Goal: Information Seeking & Learning: Learn about a topic

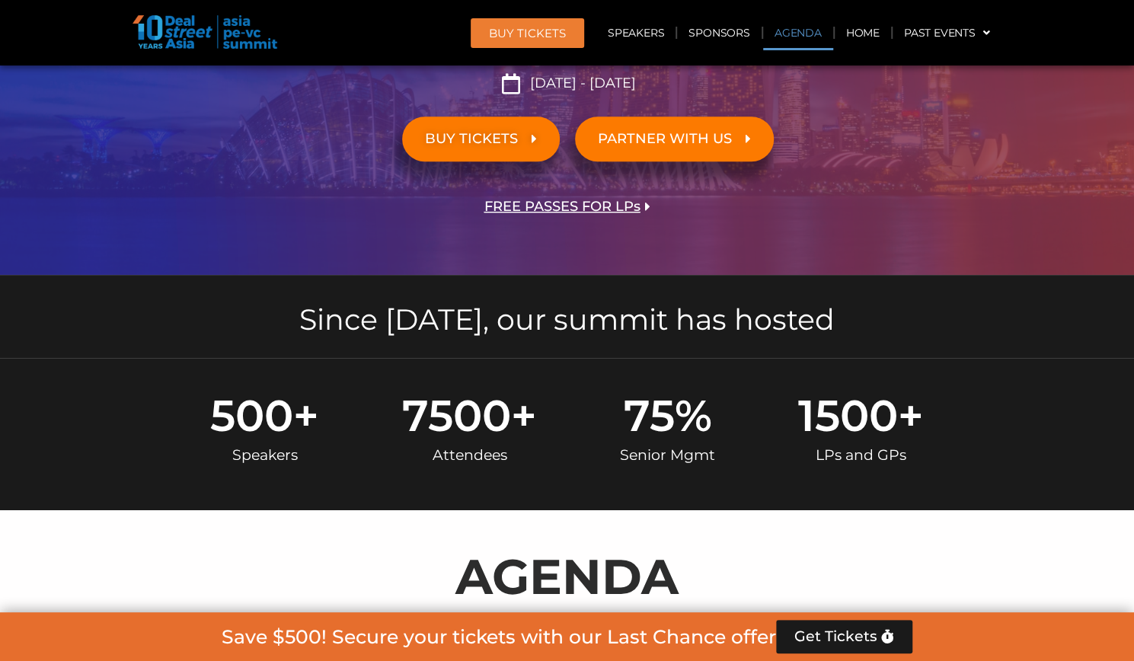
scroll to position [701, 0]
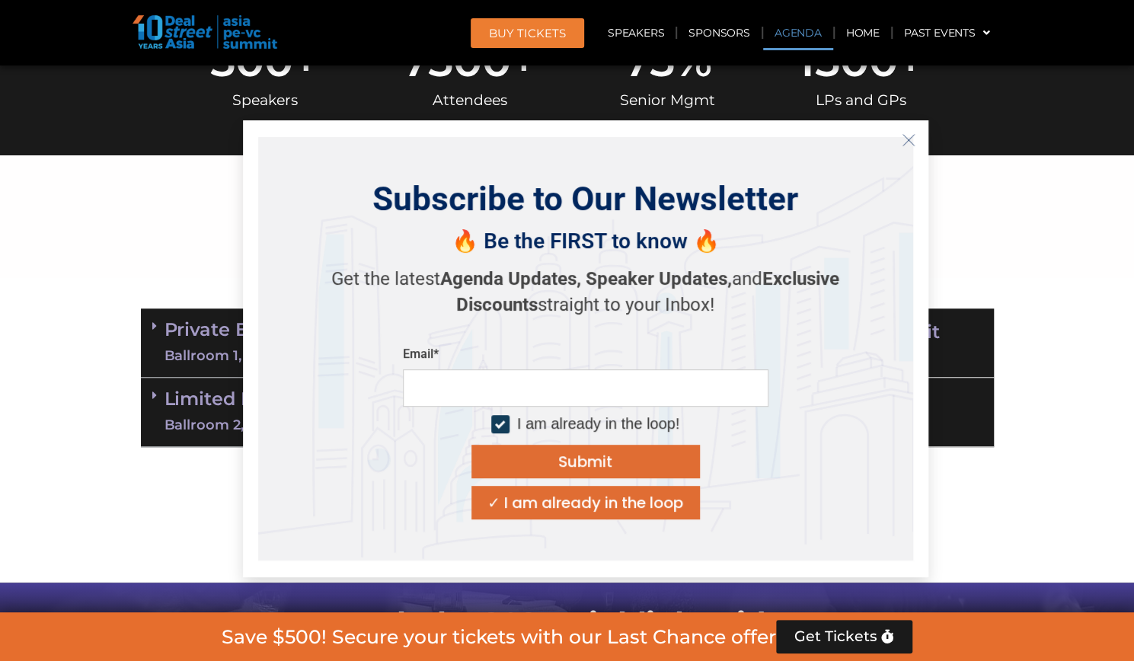
click at [916, 142] on button "Close" at bounding box center [909, 140] width 24 height 24
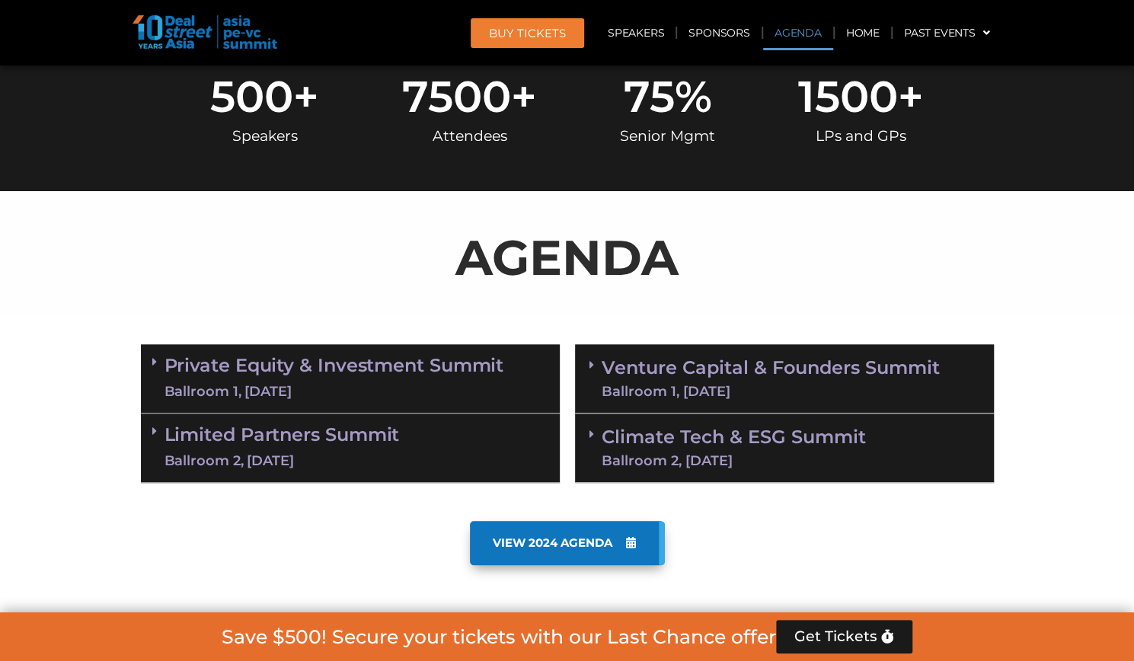
click at [152, 356] on icon at bounding box center [154, 362] width 5 height 12
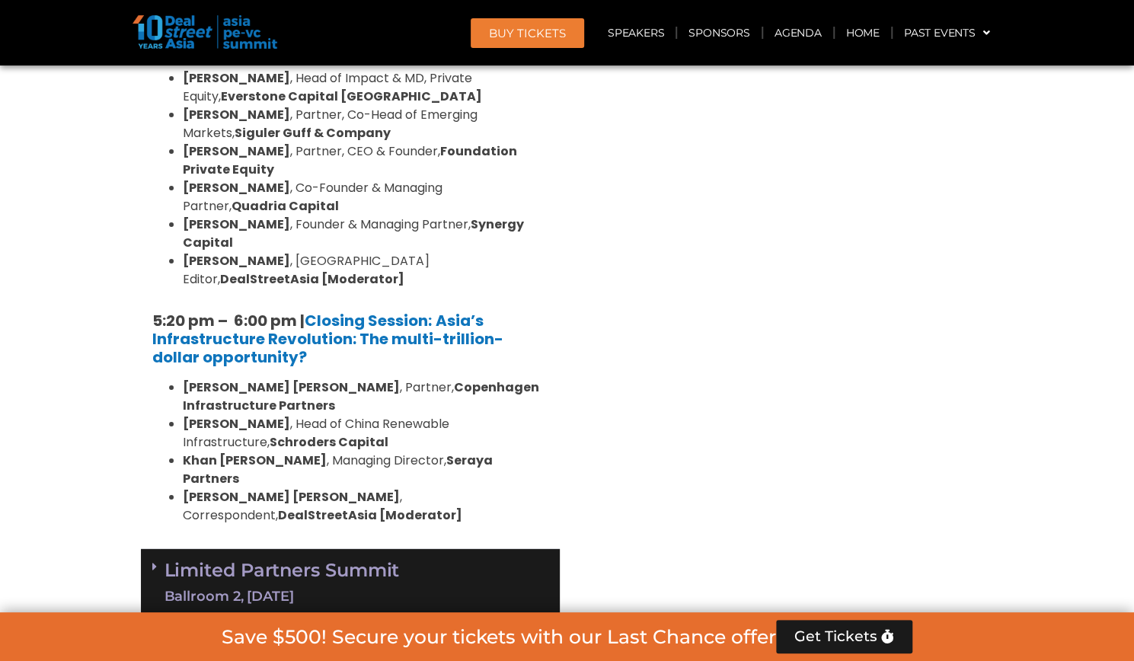
scroll to position [3036, 0]
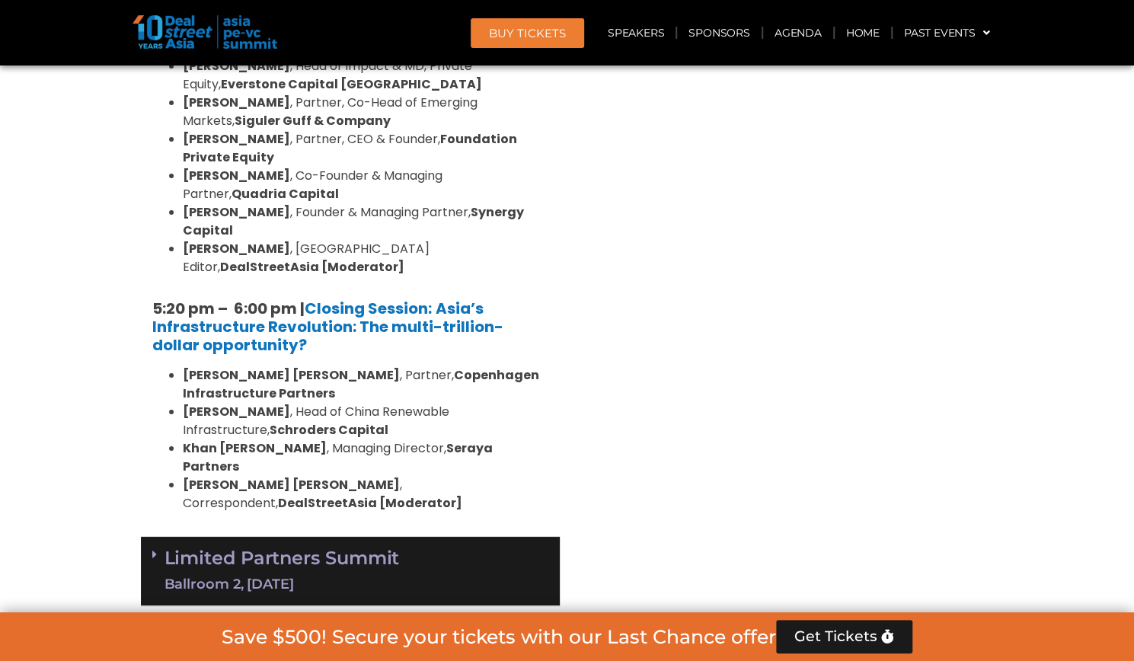
click at [149, 537] on div "Limited Partners Summit Ballroom 2, 10 Sept" at bounding box center [350, 571] width 419 height 69
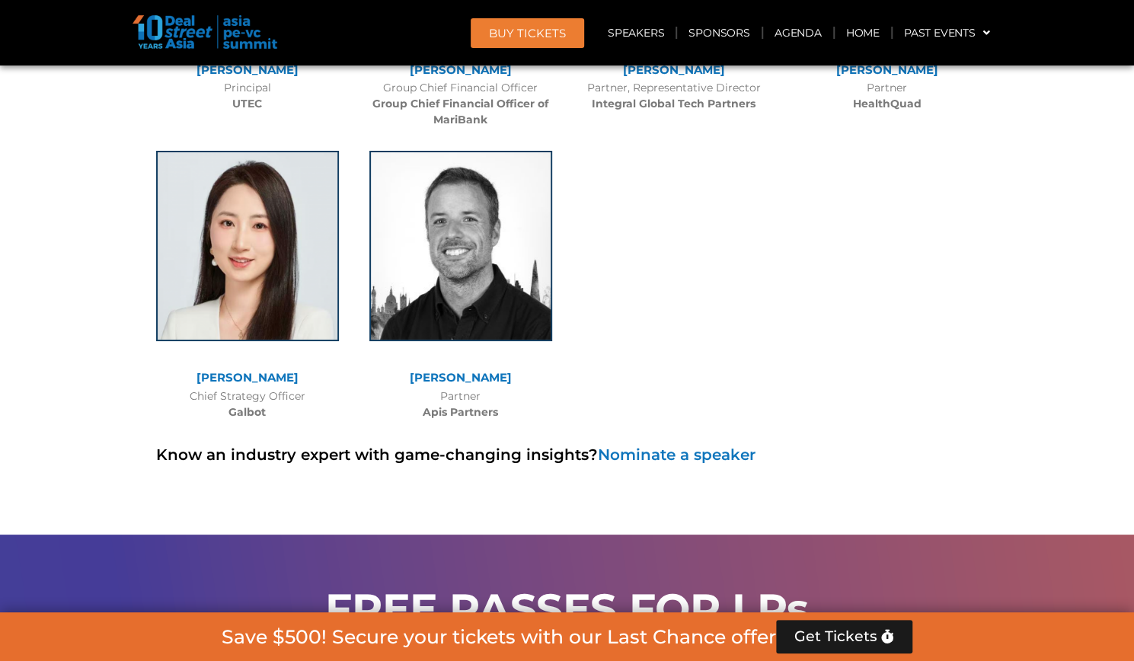
scroll to position [13352, 0]
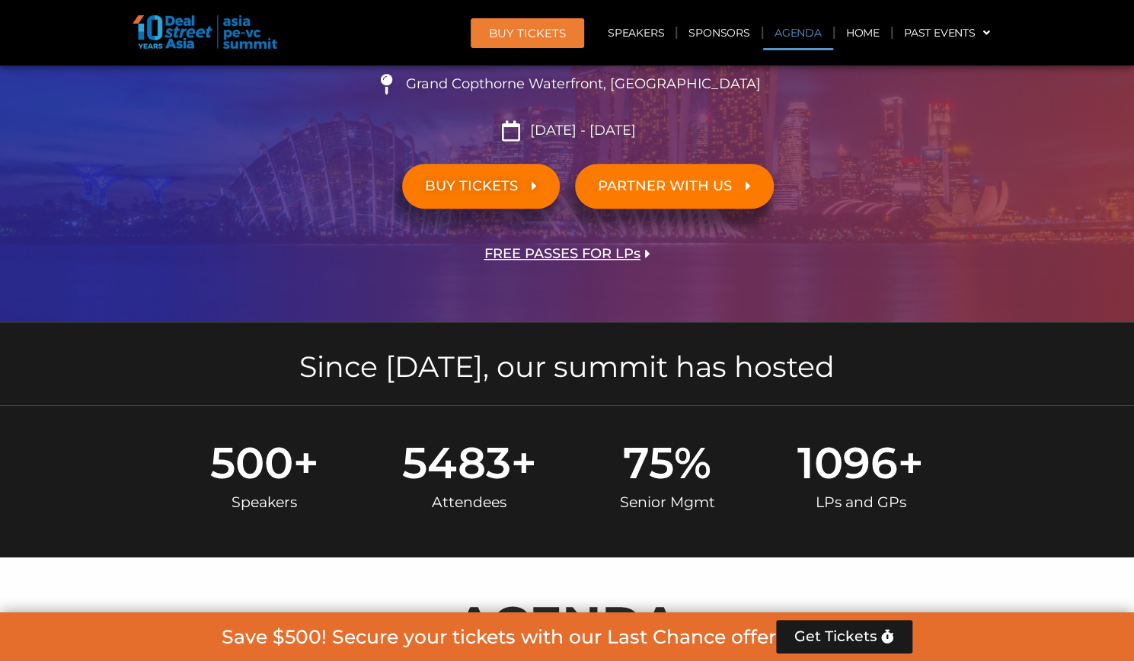
scroll to position [754, 0]
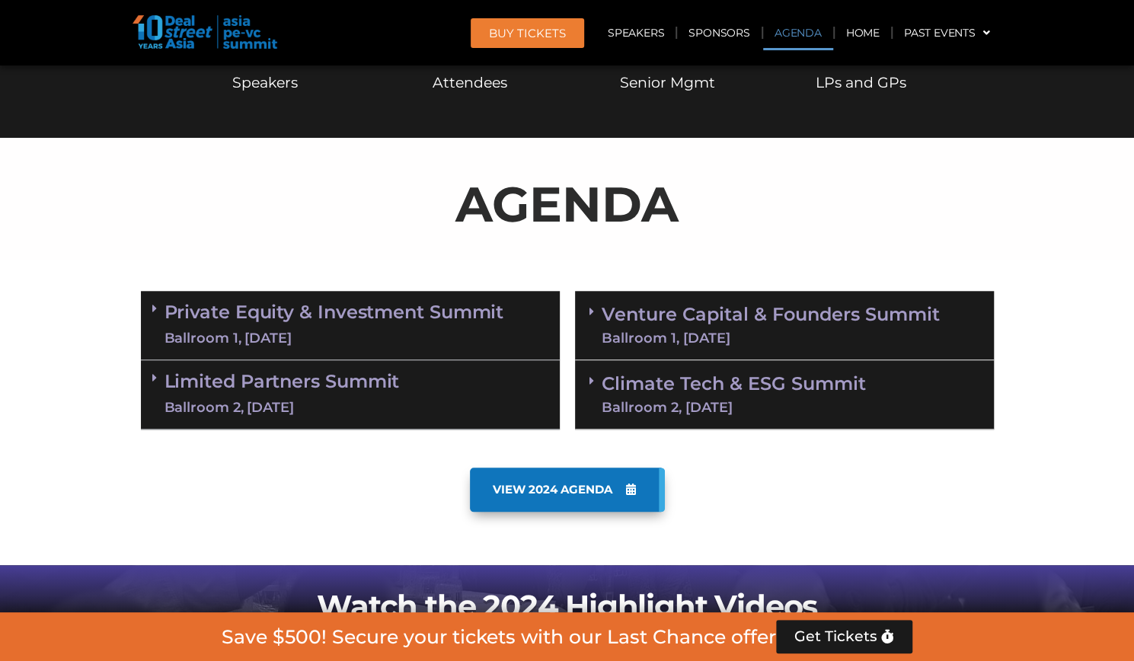
click at [152, 372] on icon at bounding box center [154, 378] width 5 height 12
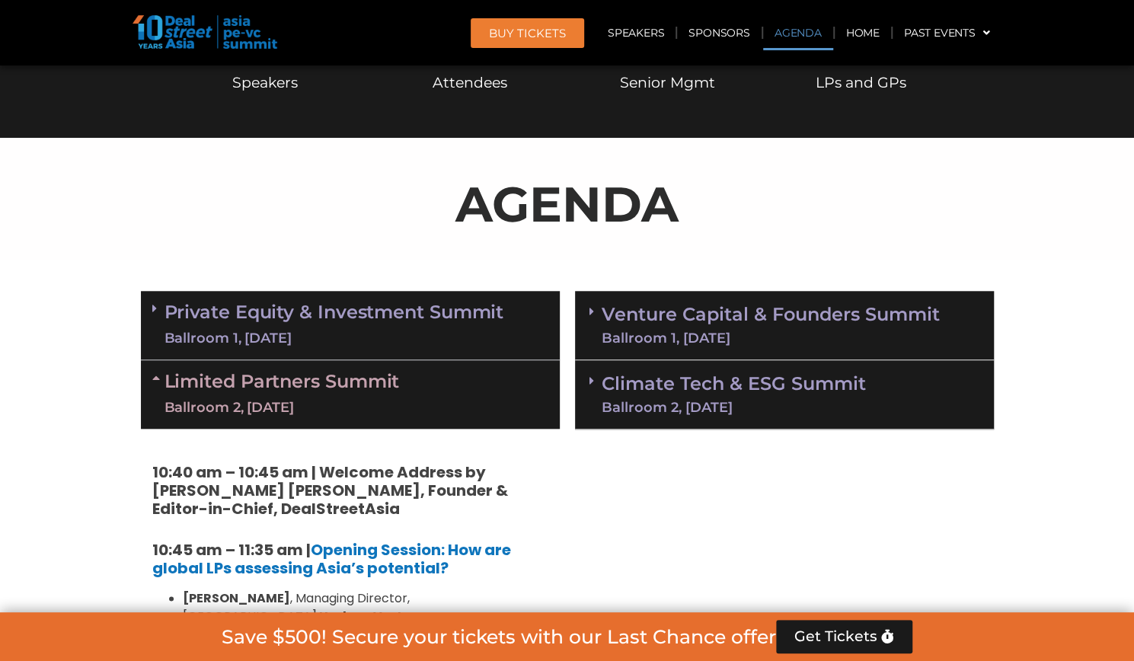
click at [150, 291] on div "Private Equity & Investment Summit Ballroom 1, 10 Sept" at bounding box center [350, 325] width 419 height 69
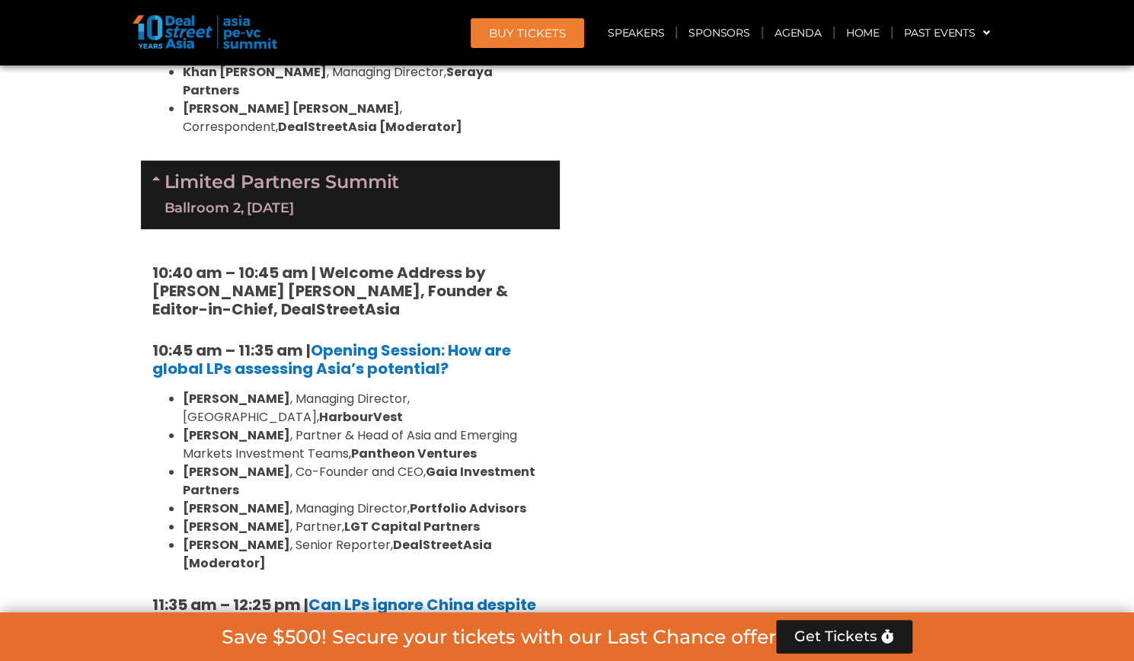
scroll to position [3556, 0]
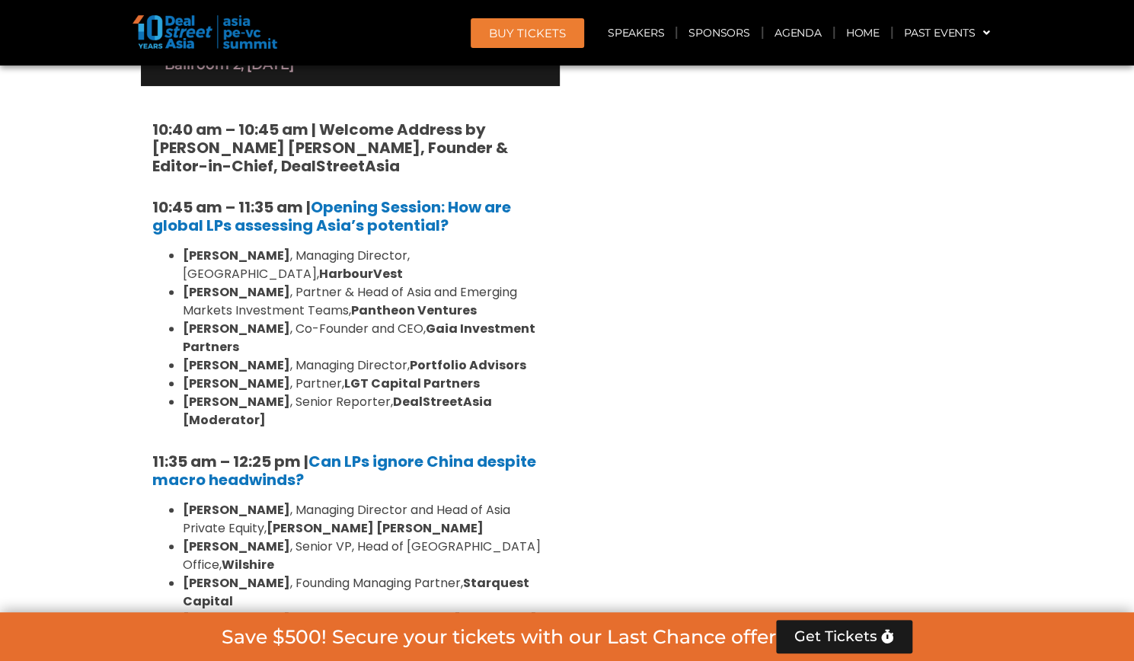
drag, startPoint x: 270, startPoint y: 441, endPoint x: 396, endPoint y: 451, distance: 126.8
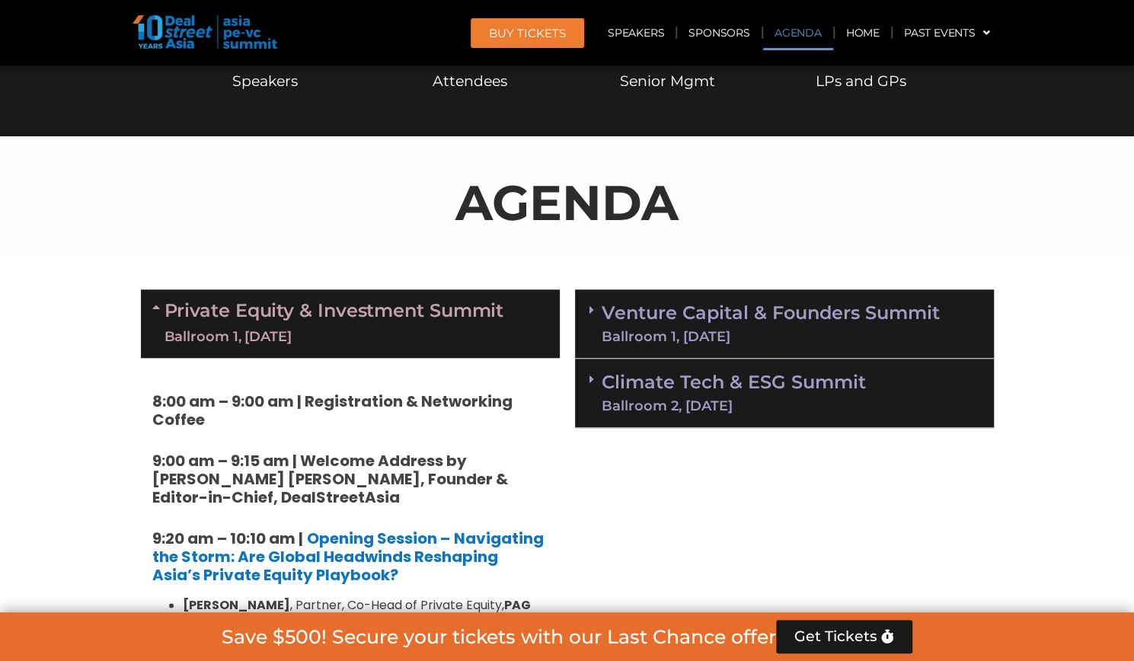
scroll to position [654, 0]
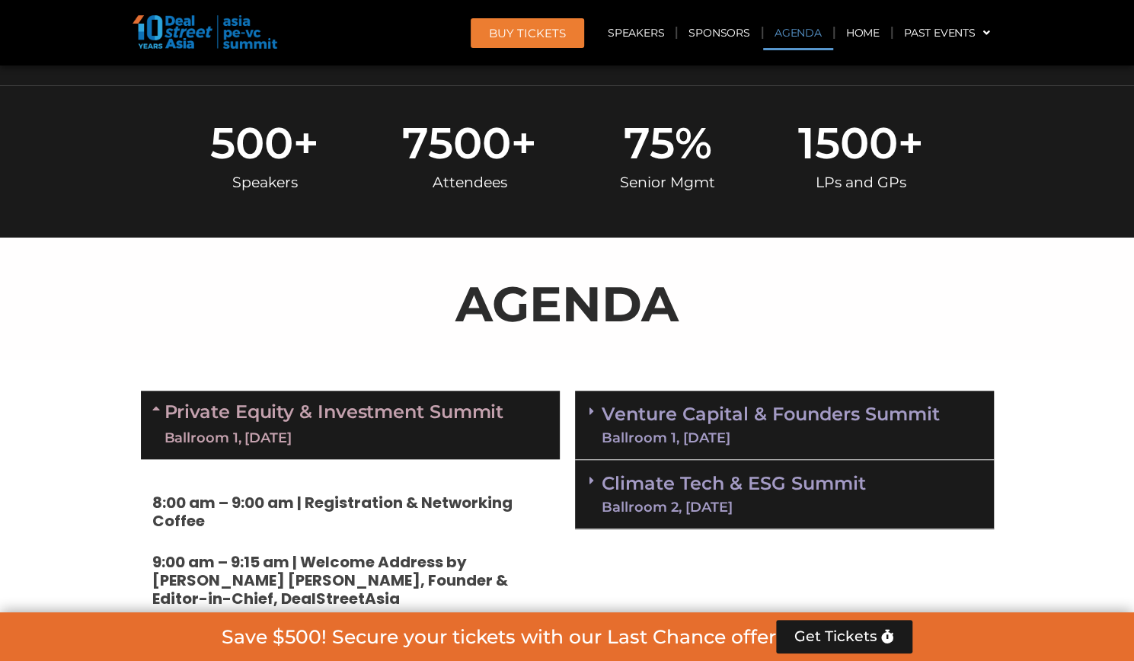
click at [594, 391] on div "Venture Capital & Founders​ Summit Ballroom 1, 11 Sept" at bounding box center [784, 425] width 419 height 69
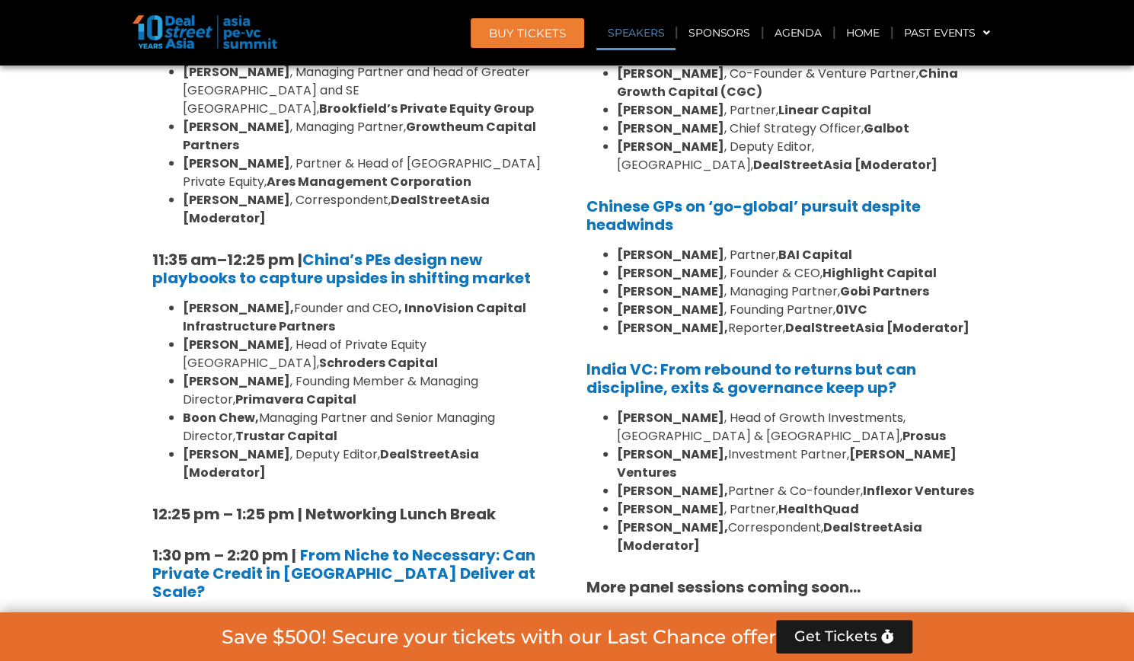
scroll to position [1756, 0]
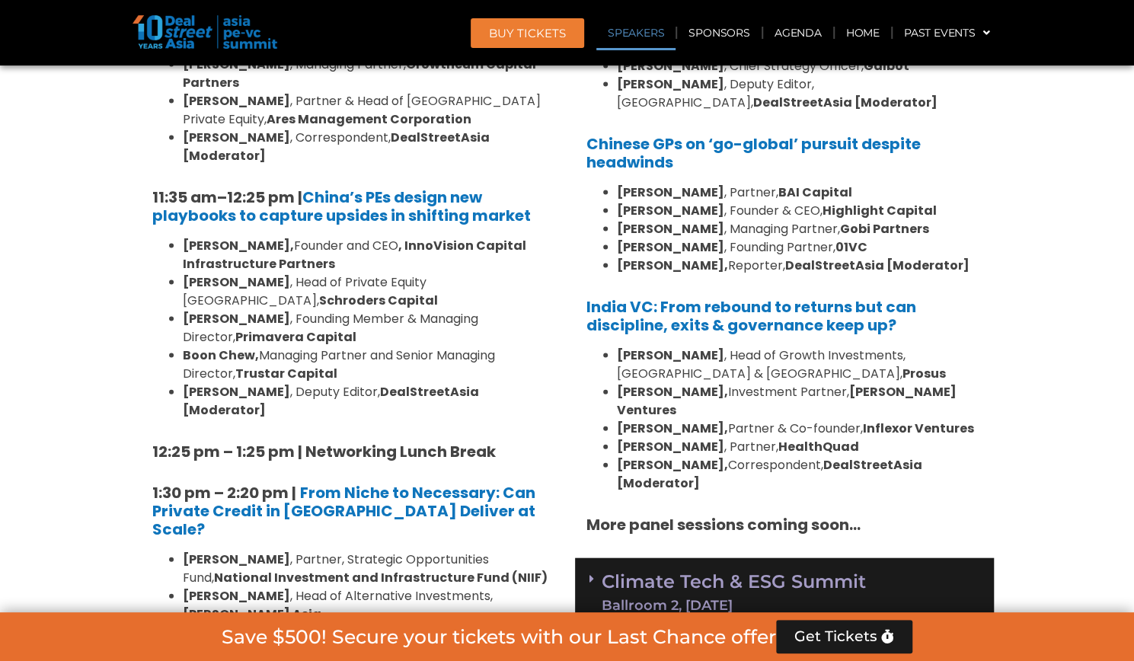
click at [590, 573] on icon at bounding box center [592, 579] width 5 height 12
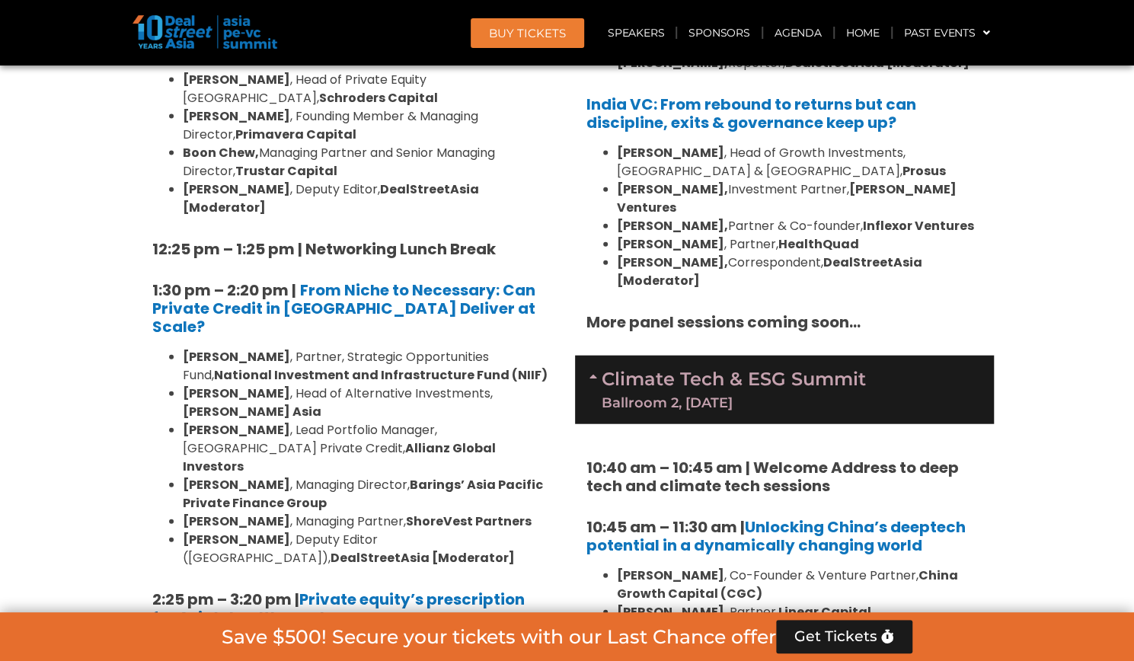
scroll to position [1944, 0]
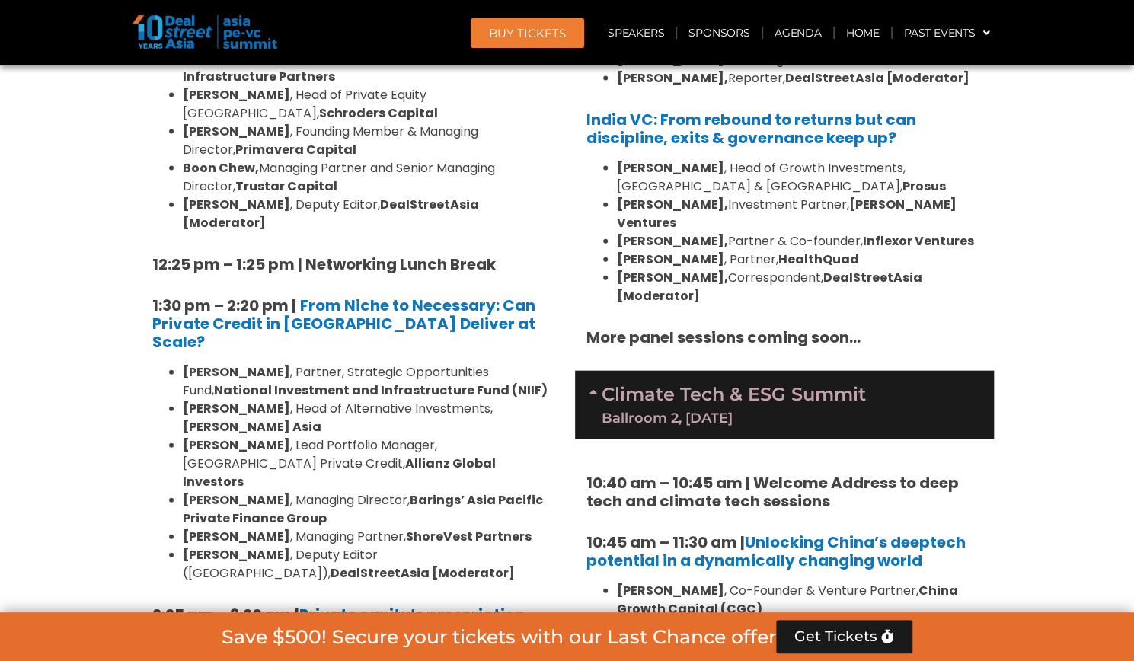
click at [593, 385] on icon at bounding box center [596, 391] width 12 height 12
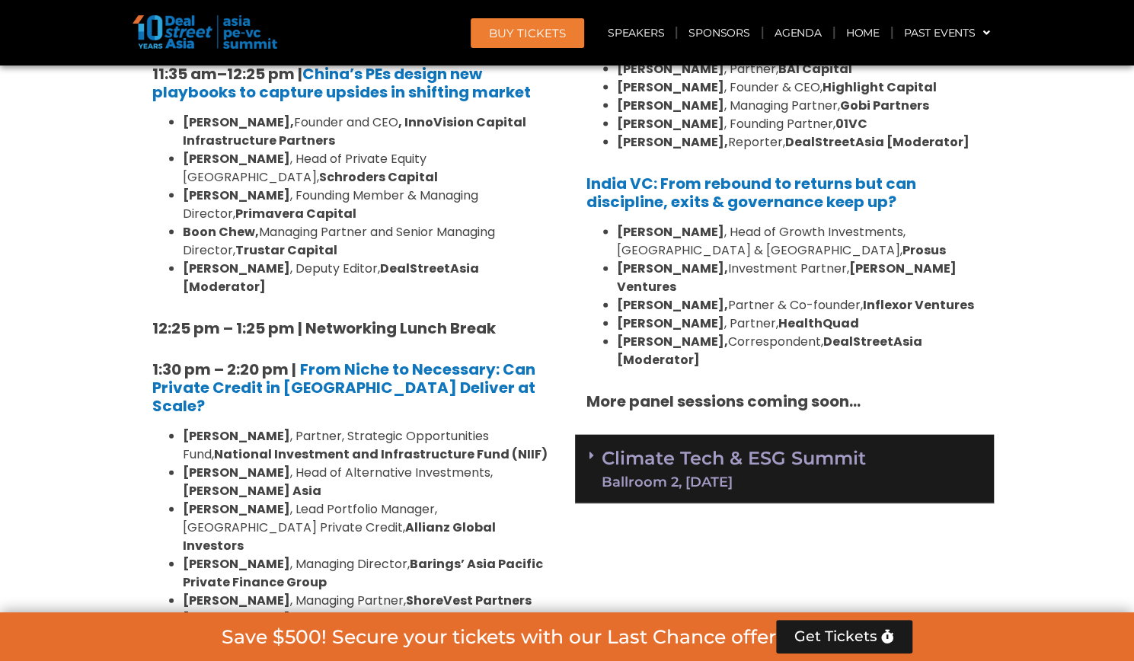
scroll to position [1879, 0]
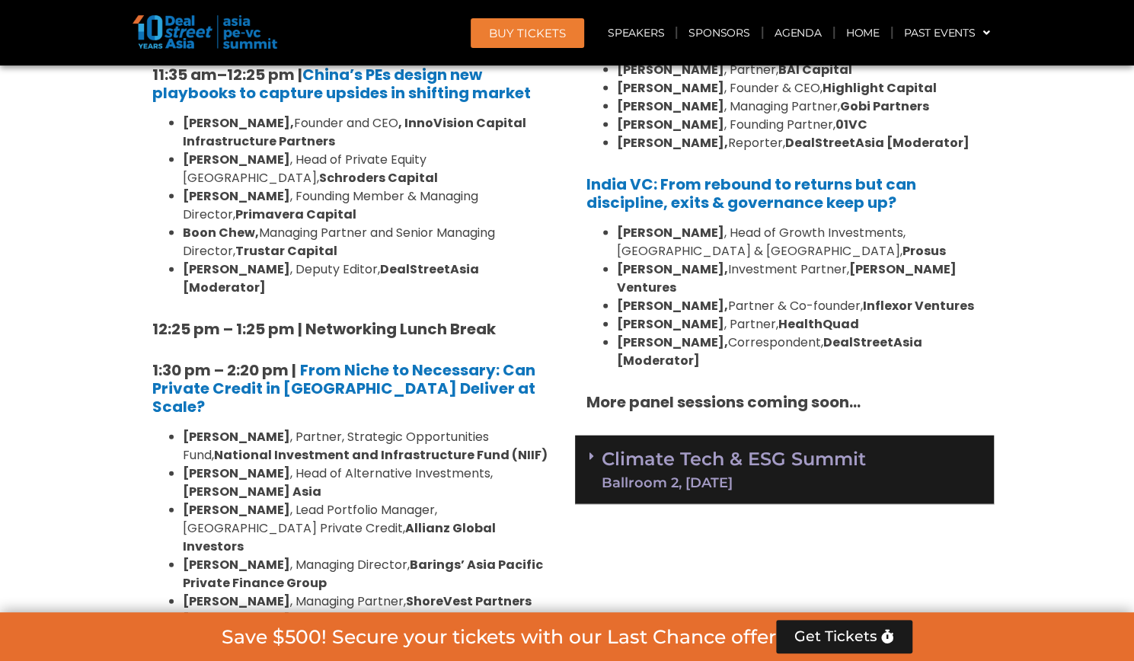
click at [593, 450] on span at bounding box center [596, 456] width 12 height 13
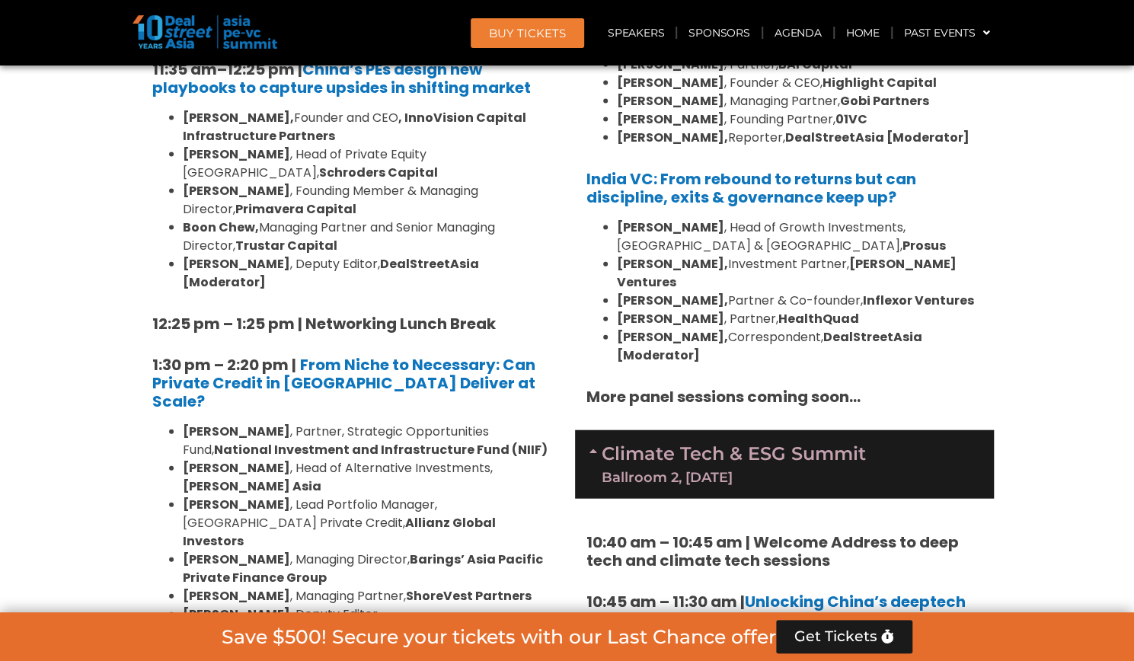
scroll to position [1877, 0]
